Goal: Information Seeking & Learning: Learn about a topic

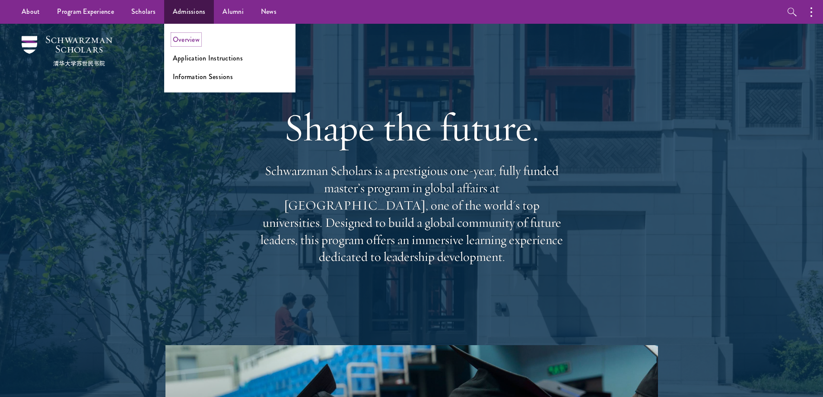
click at [187, 36] on link "Overview" at bounding box center [186, 40] width 27 height 10
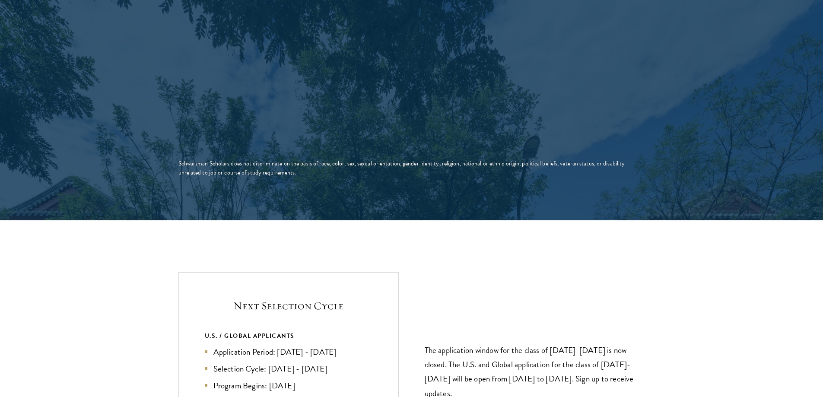
scroll to position [1728, 0]
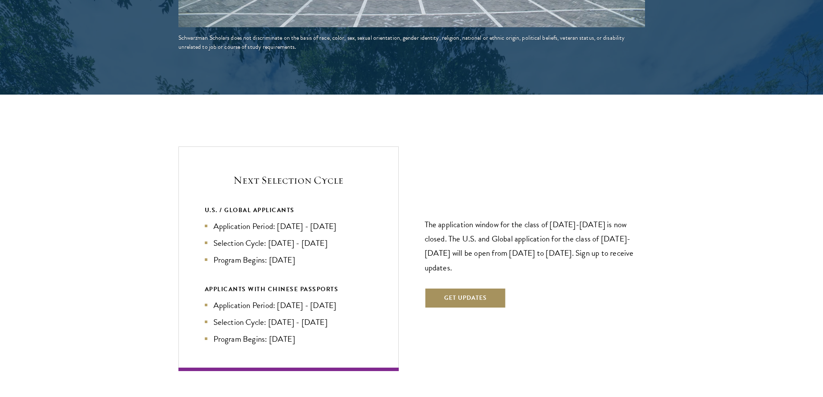
click at [468, 288] on button "Get Updates" at bounding box center [466, 298] width 82 height 21
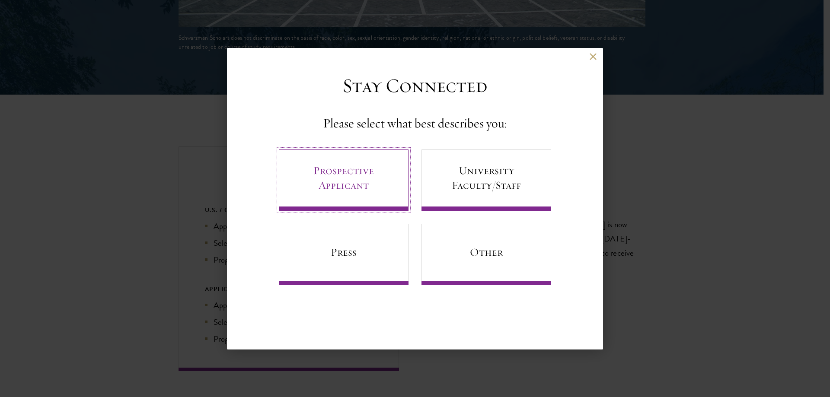
click at [356, 162] on link "Prospective Applicant" at bounding box center [344, 180] width 130 height 61
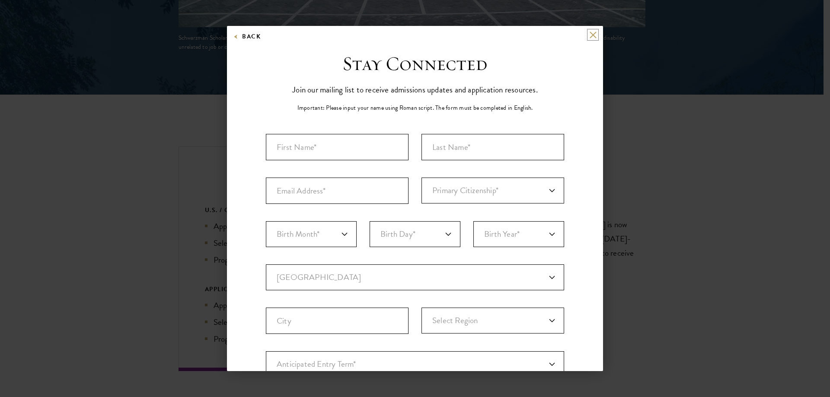
click at [589, 35] on button at bounding box center [592, 34] width 7 height 7
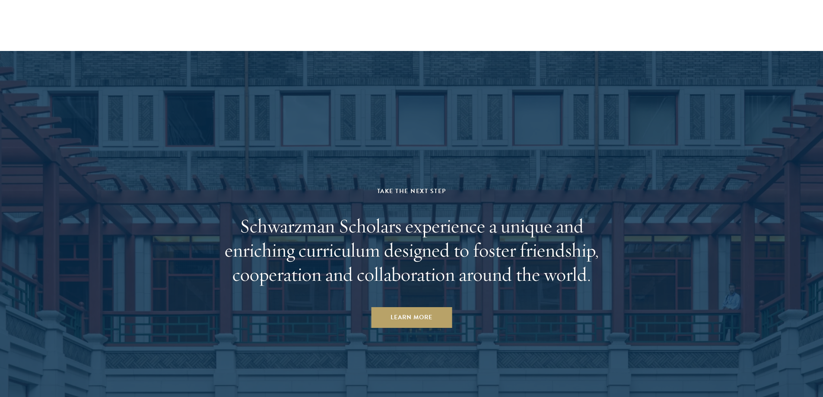
scroll to position [4278, 0]
